Goal: Navigation & Orientation: Find specific page/section

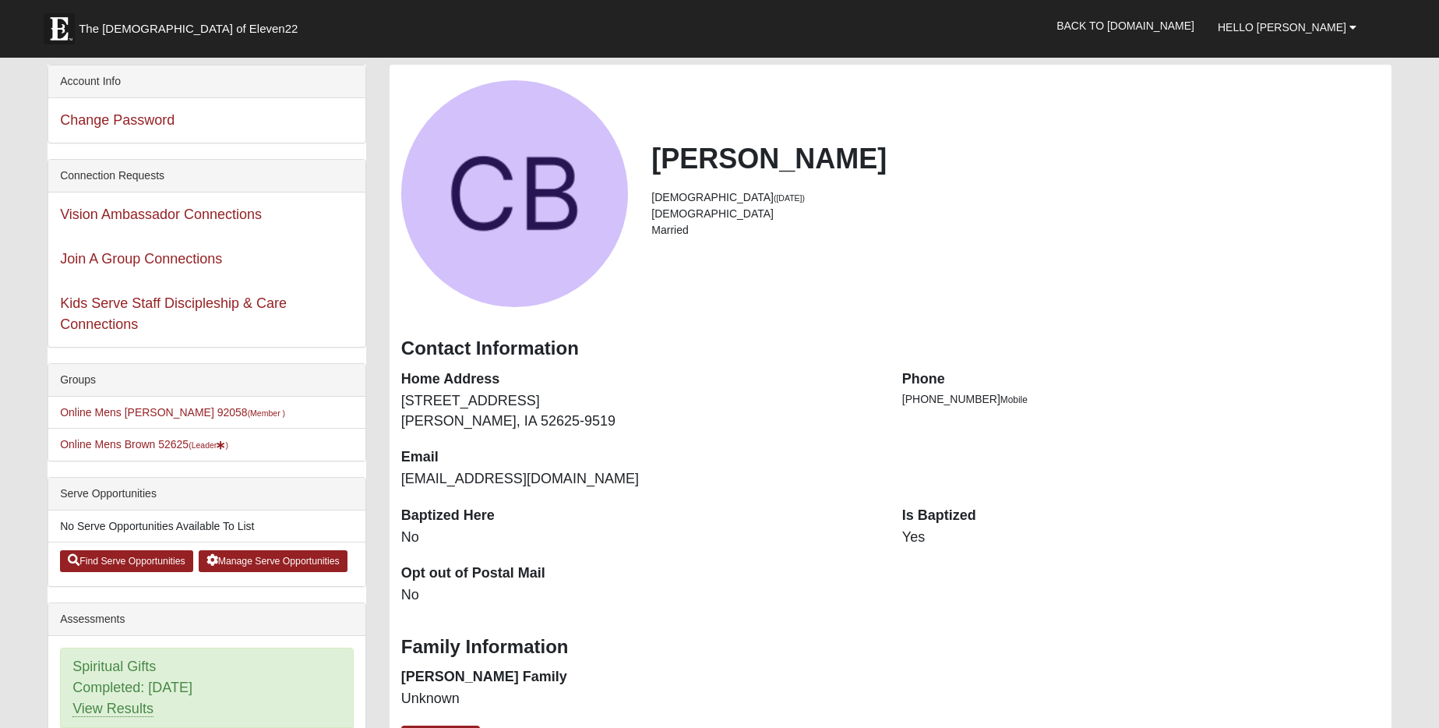
scroll to position [1, 0]
click at [138, 444] on link "Online Mens Brown 52625 (Leader )" at bounding box center [144, 443] width 168 height 12
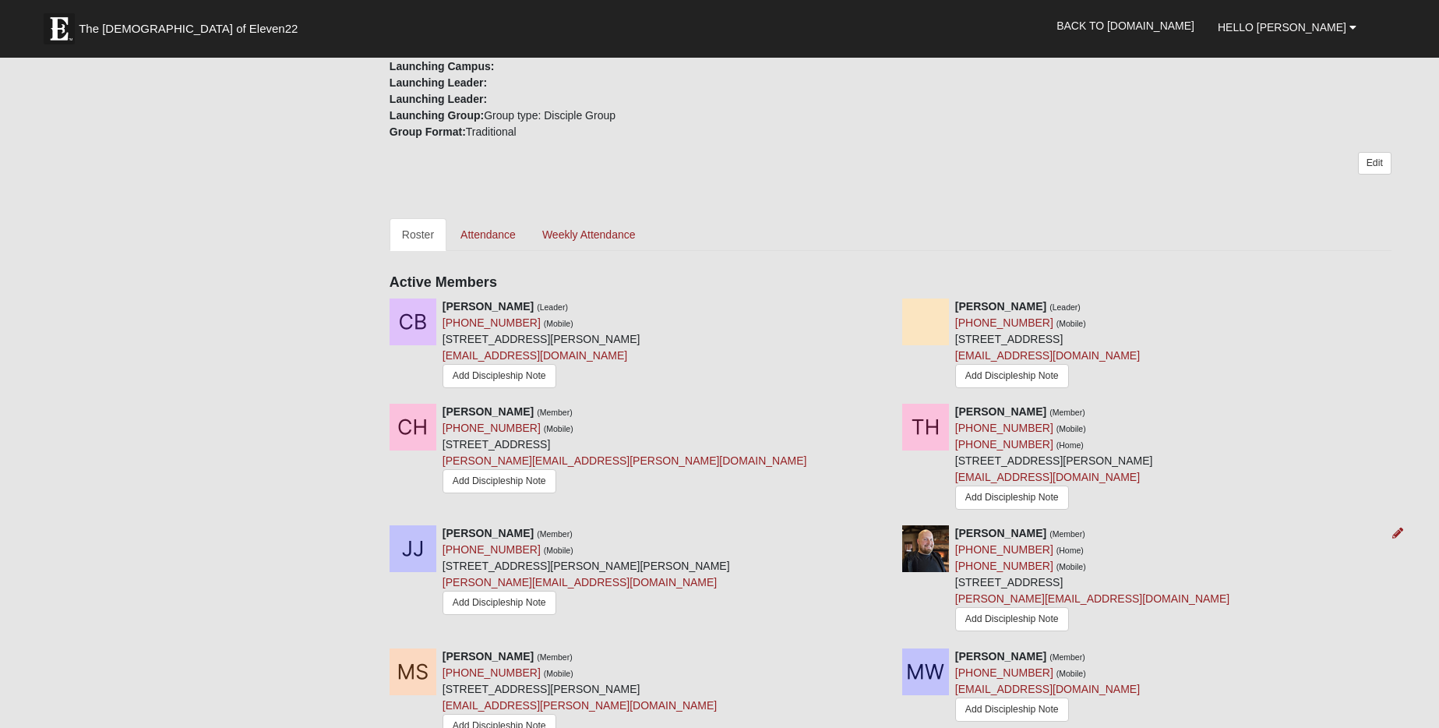
scroll to position [541, 0]
click at [419, 327] on img at bounding box center [413, 324] width 47 height 47
click at [881, 312] on icon at bounding box center [884, 308] width 11 height 11
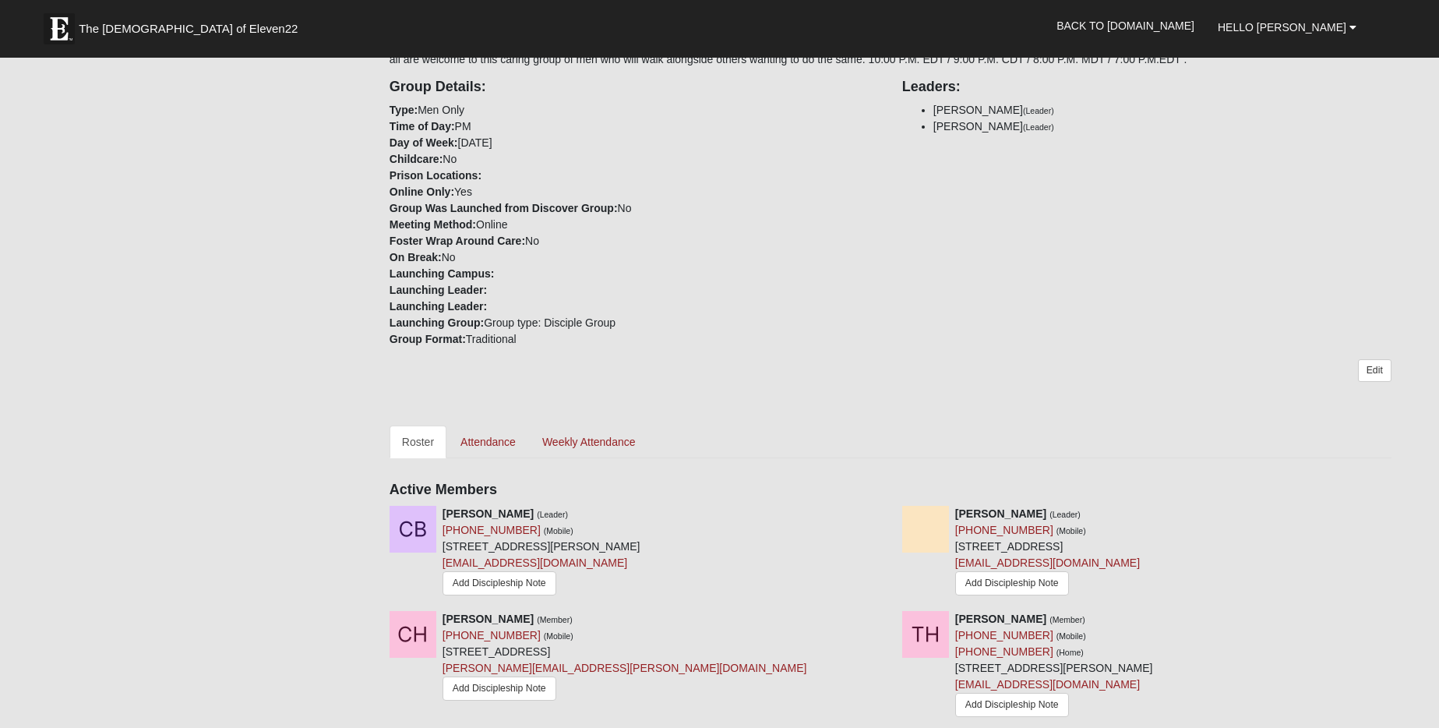
scroll to position [358, 0]
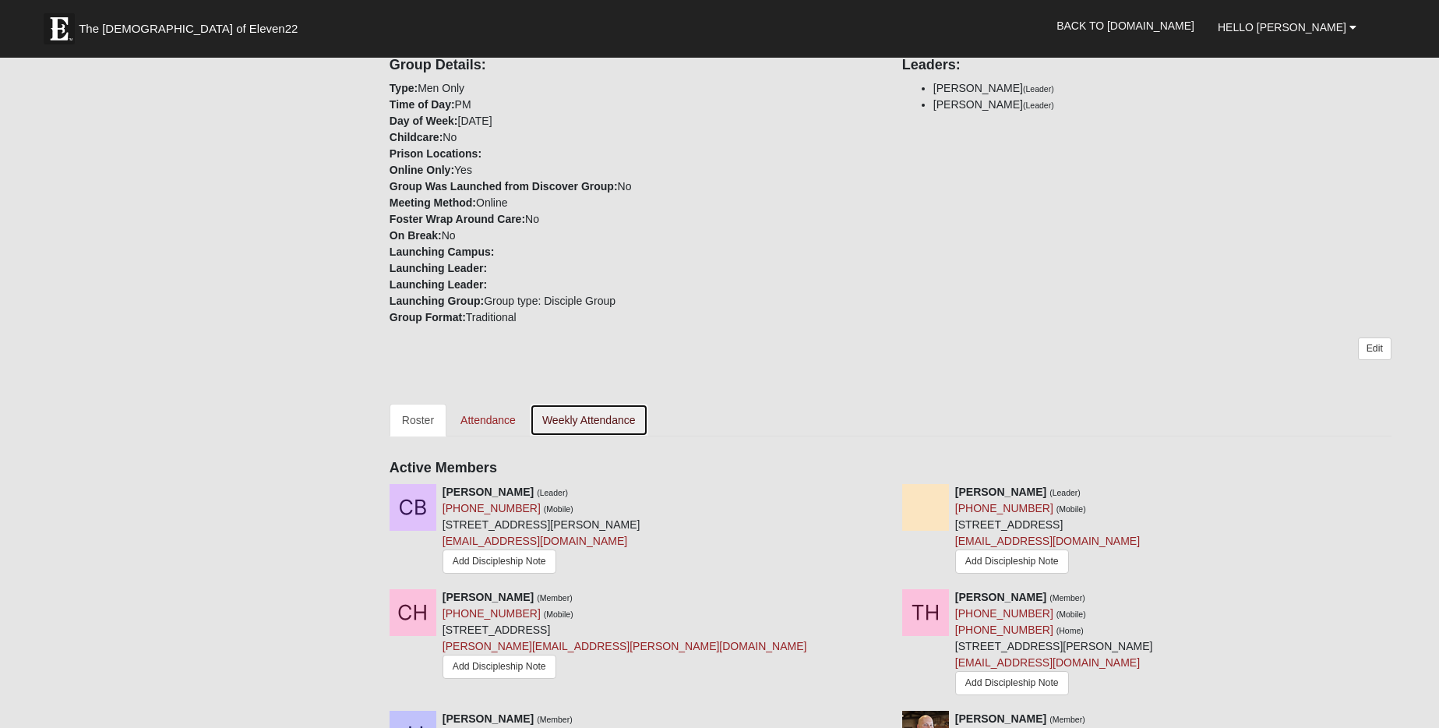
click at [597, 424] on link "Weekly Attendance" at bounding box center [589, 420] width 118 height 33
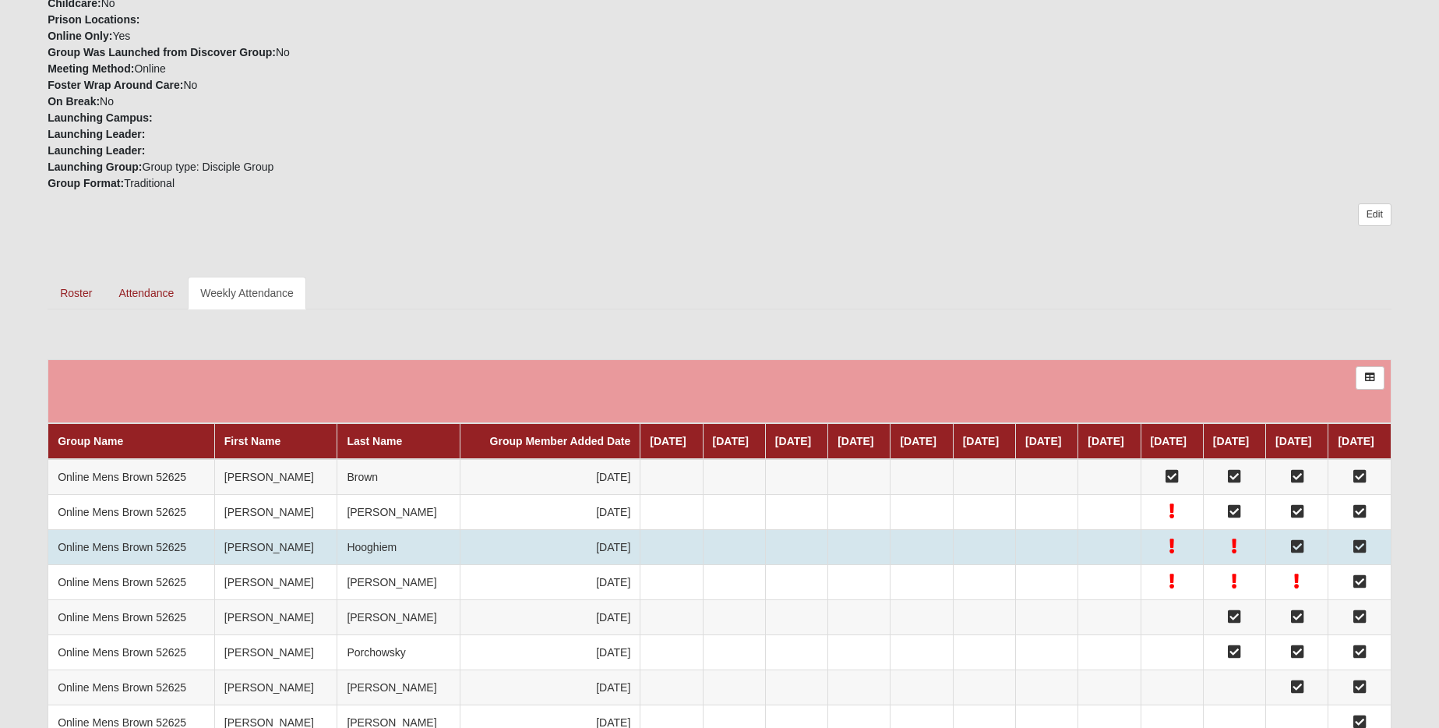
scroll to position [456, 0]
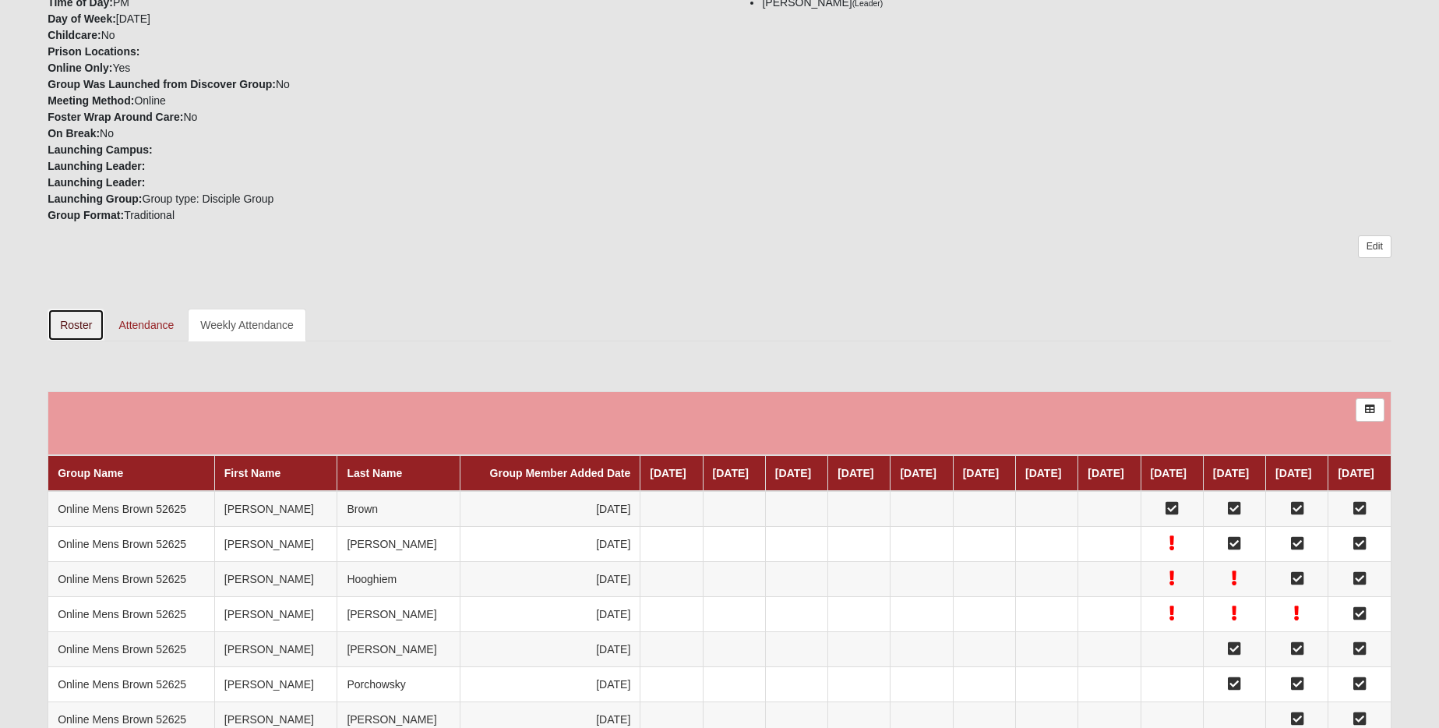
click at [68, 309] on link "Roster" at bounding box center [76, 324] width 57 height 33
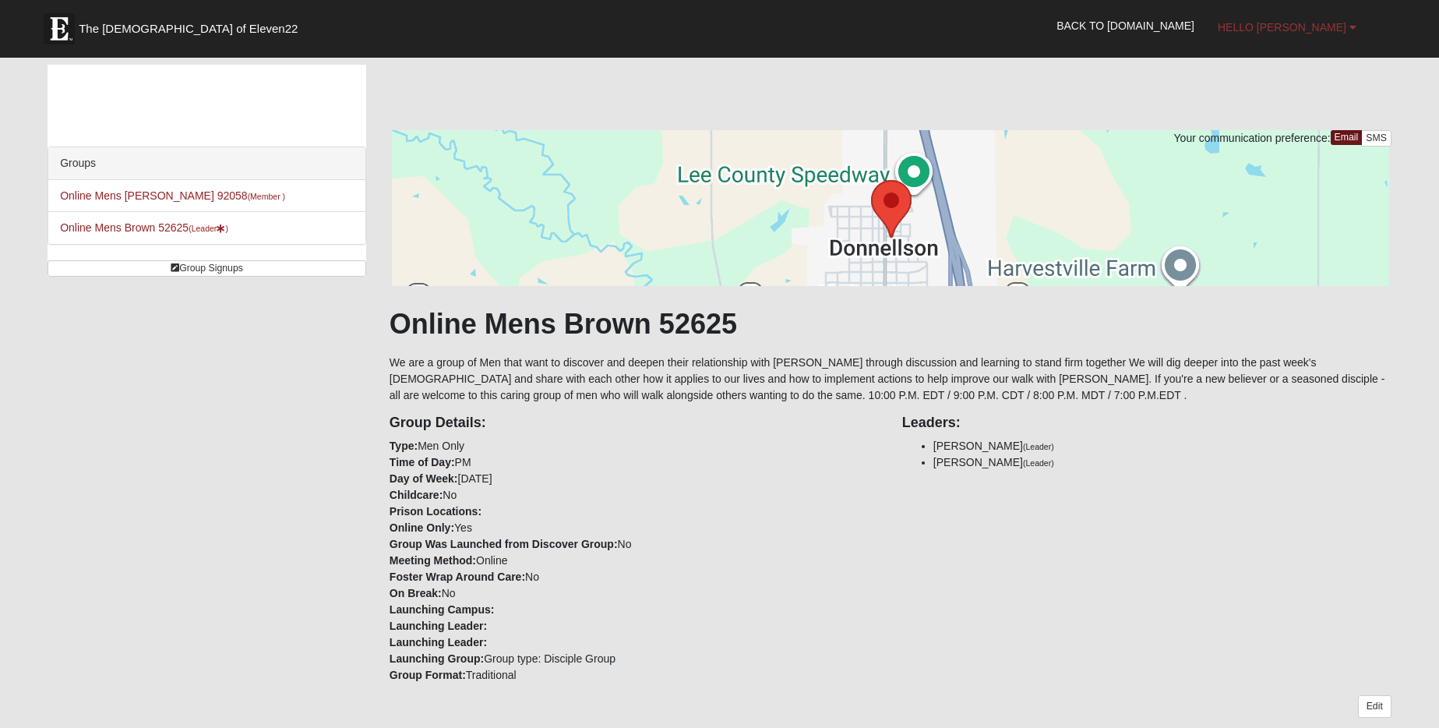
click at [1321, 28] on span "Hello [PERSON_NAME]" at bounding box center [1282, 27] width 129 height 12
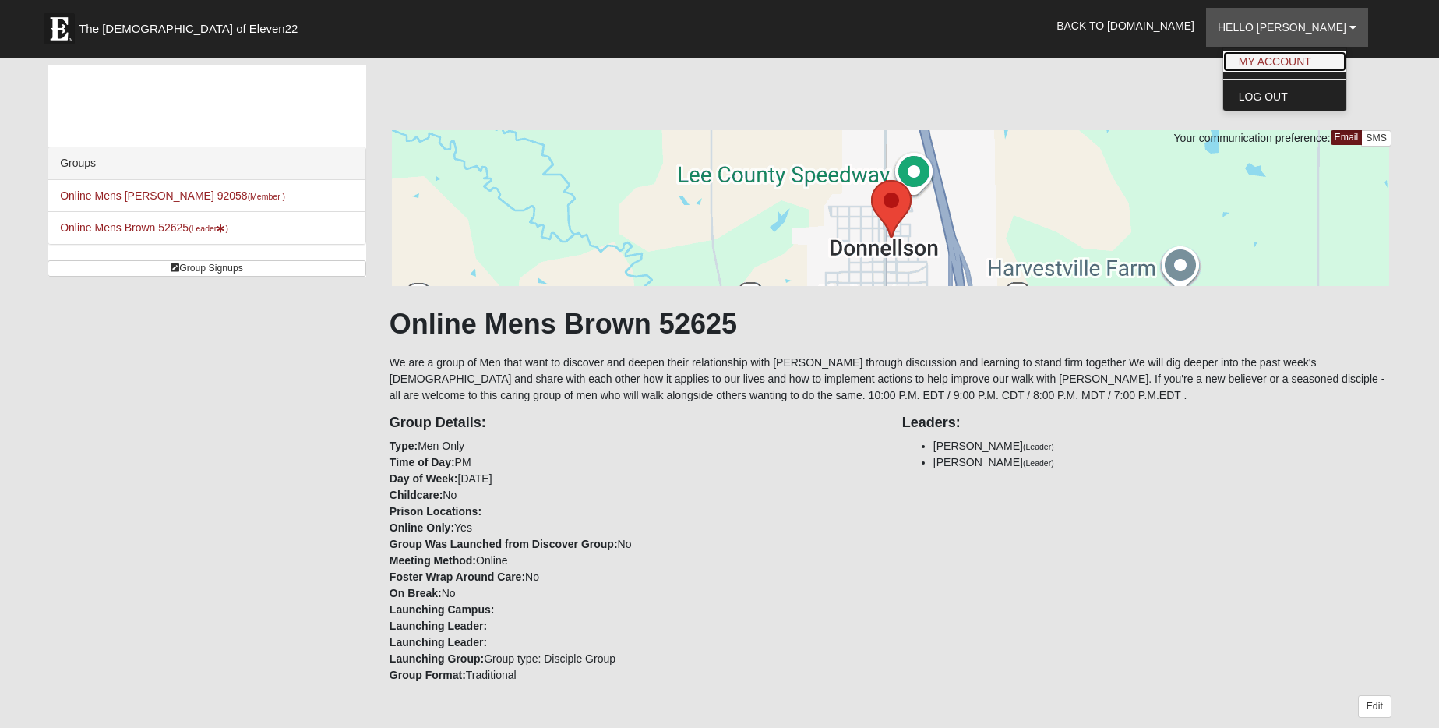
click at [1313, 61] on link "My Account" at bounding box center [1284, 61] width 123 height 20
